Goal: Task Accomplishment & Management: Manage account settings

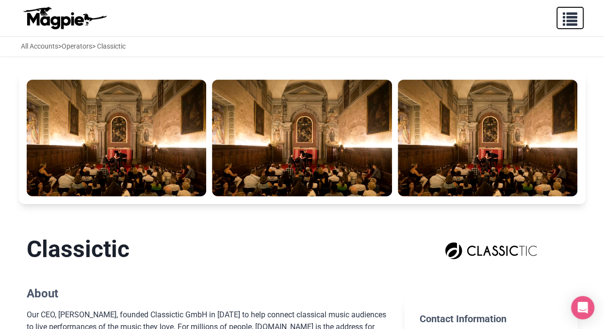
click at [570, 18] on span "button" at bounding box center [570, 17] width 15 height 15
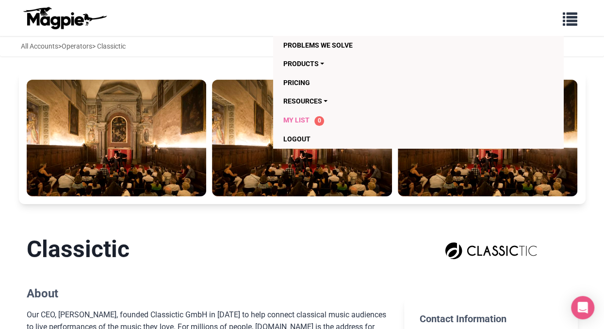
click at [293, 114] on link "My List 0" at bounding box center [399, 120] width 232 height 19
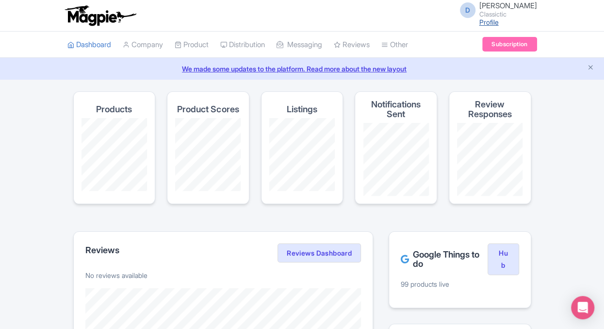
click at [499, 23] on link "Profile" at bounding box center [489, 22] width 19 height 8
click at [499, 22] on link "Profile" at bounding box center [489, 22] width 19 height 8
click at [153, 43] on link "Company" at bounding box center [143, 45] width 40 height 27
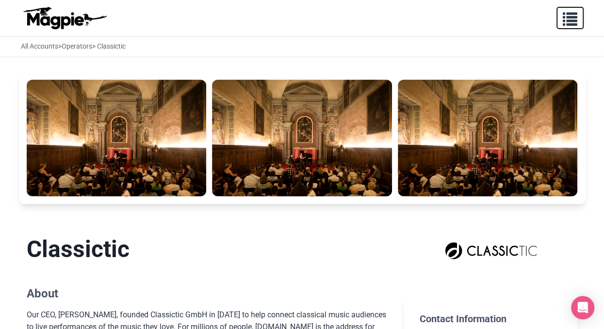
click at [572, 16] on span "button" at bounding box center [570, 17] width 15 height 15
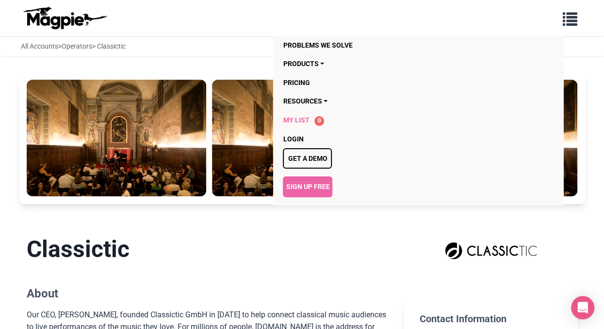
click at [303, 118] on span "My List" at bounding box center [296, 120] width 26 height 8
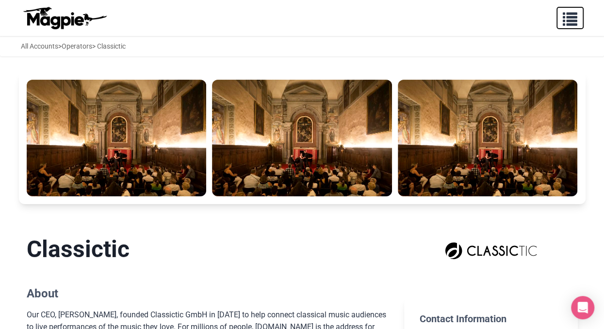
click at [570, 21] on span "button" at bounding box center [570, 17] width 15 height 15
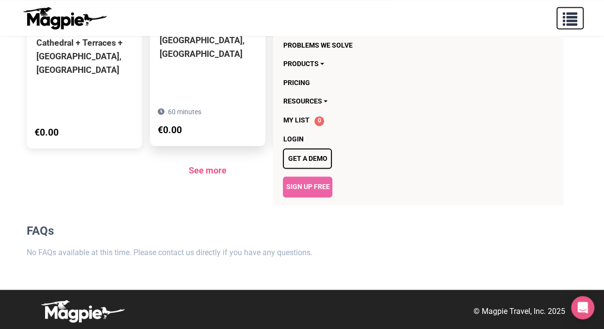
scroll to position [762, 0]
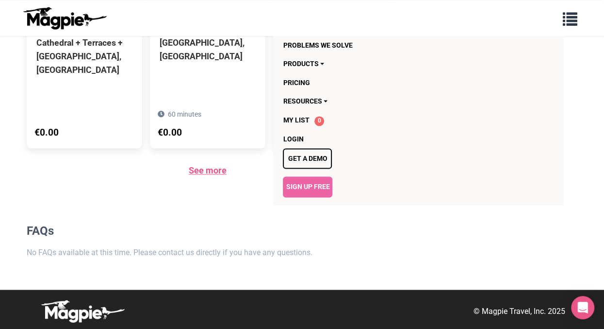
click at [208, 165] on link "See more" at bounding box center [208, 170] width 38 height 10
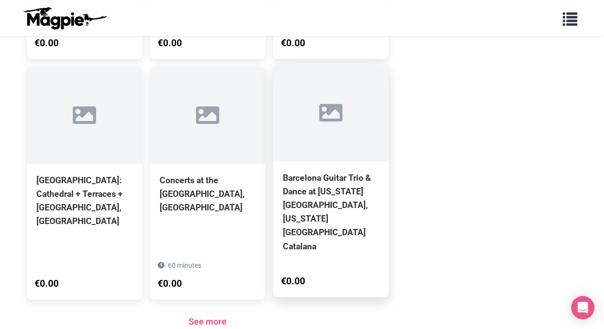
scroll to position [734, 0]
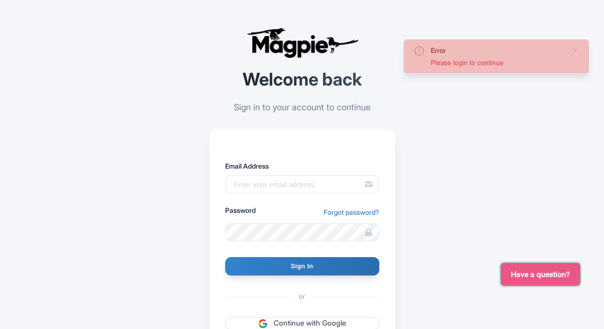
scroll to position [98, 0]
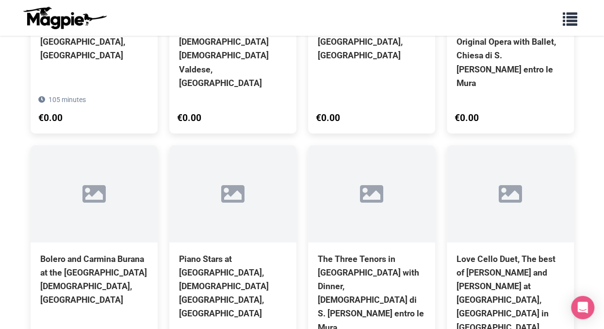
scroll to position [1363, 0]
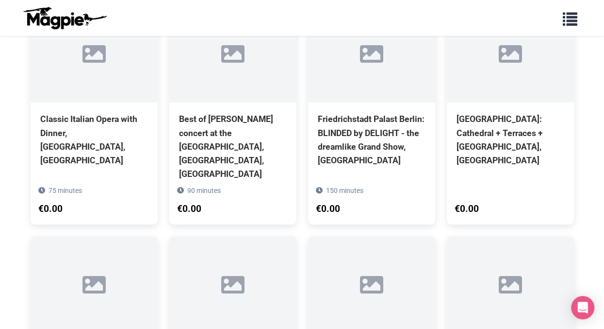
scroll to position [0, 0]
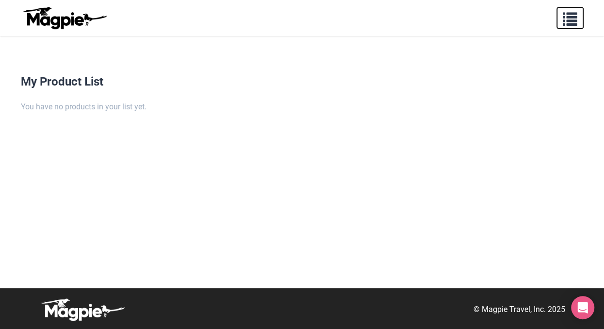
click at [567, 17] on span "button" at bounding box center [570, 17] width 15 height 15
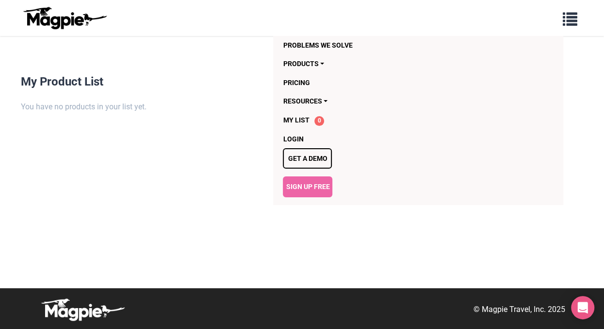
click at [148, 125] on div "My Product List You have no products in your list yet." at bounding box center [302, 181] width 583 height 213
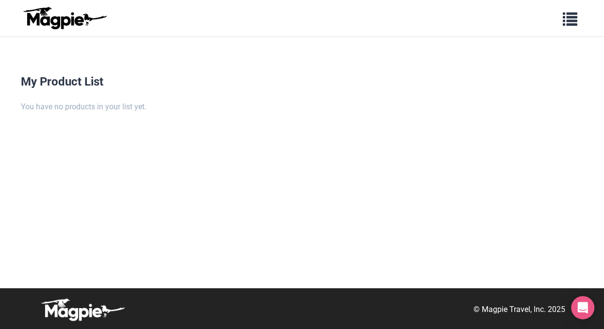
click at [59, 22] on img at bounding box center [64, 17] width 87 height 23
click at [568, 17] on span "button" at bounding box center [570, 17] width 15 height 15
